Goal: Find specific page/section: Find specific page/section

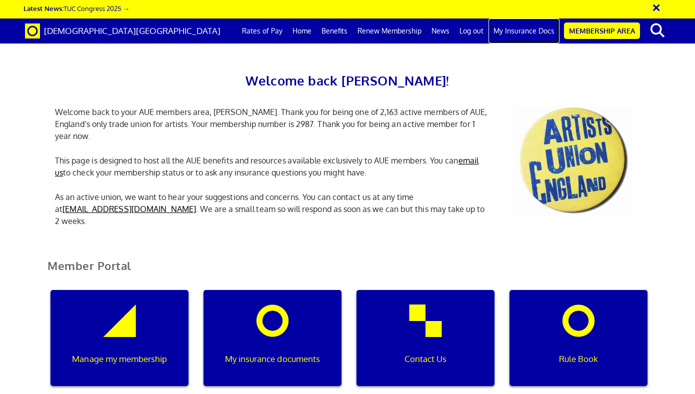
click at [526, 31] on link "My Insurance Docs" at bounding box center [524, 31] width 71 height 25
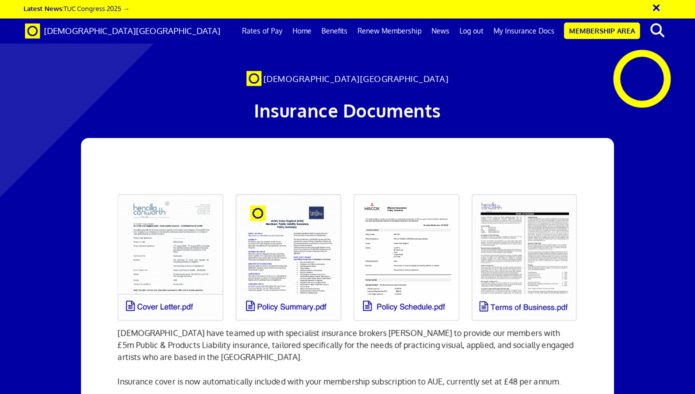
scroll to position [0, 5]
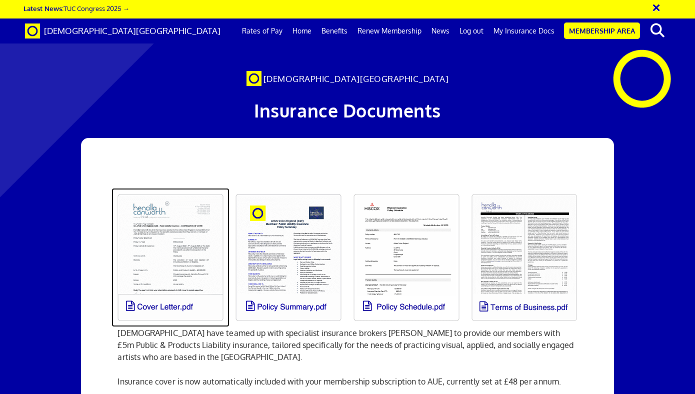
click at [171, 279] on link at bounding box center [171, 257] width 118 height 139
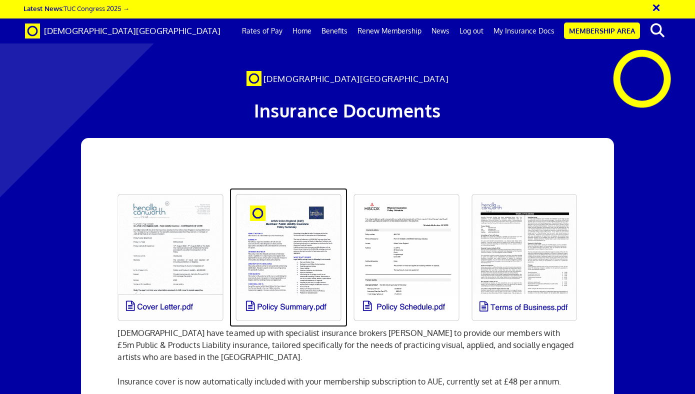
click at [259, 255] on link at bounding box center [289, 257] width 118 height 139
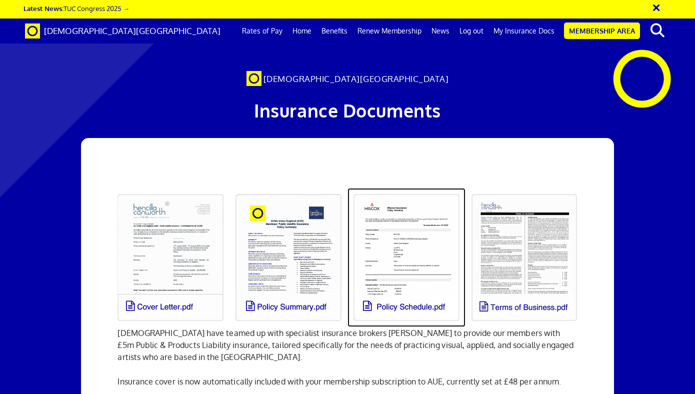
click at [403, 243] on link at bounding box center [407, 257] width 118 height 139
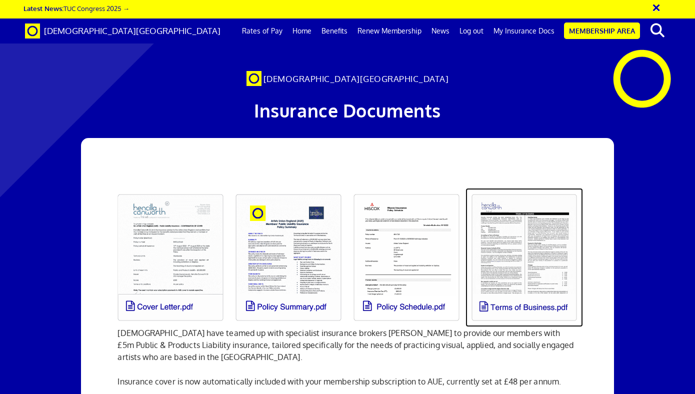
click at [539, 226] on link at bounding box center [525, 257] width 118 height 139
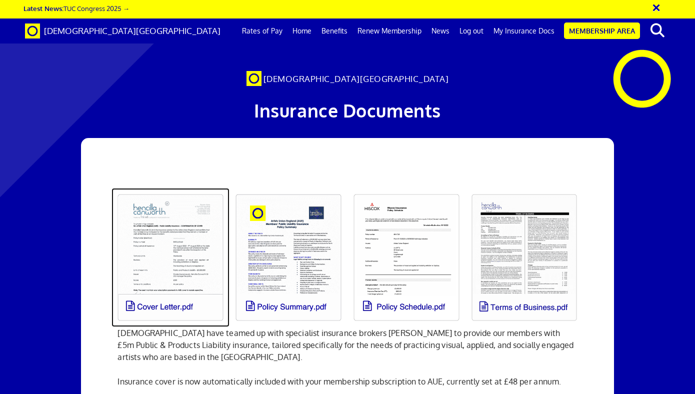
click at [176, 251] on link at bounding box center [171, 257] width 118 height 139
